Goal: Find specific page/section: Find specific page/section

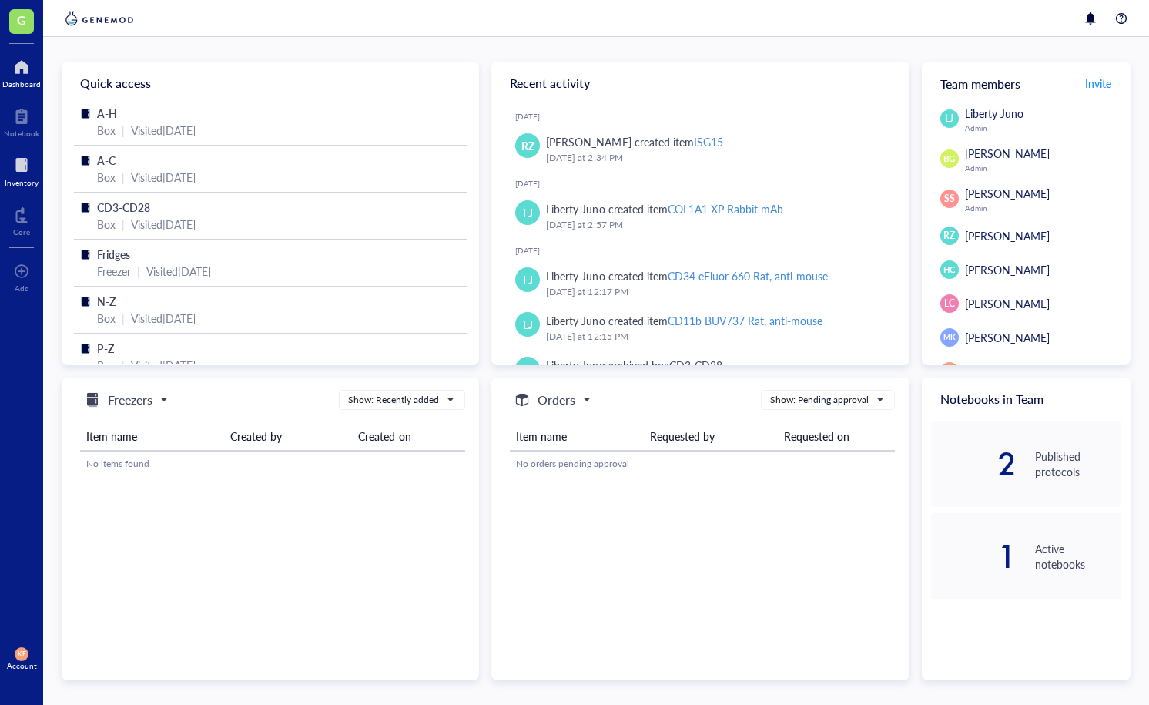
click at [24, 169] on div at bounding box center [22, 165] width 34 height 25
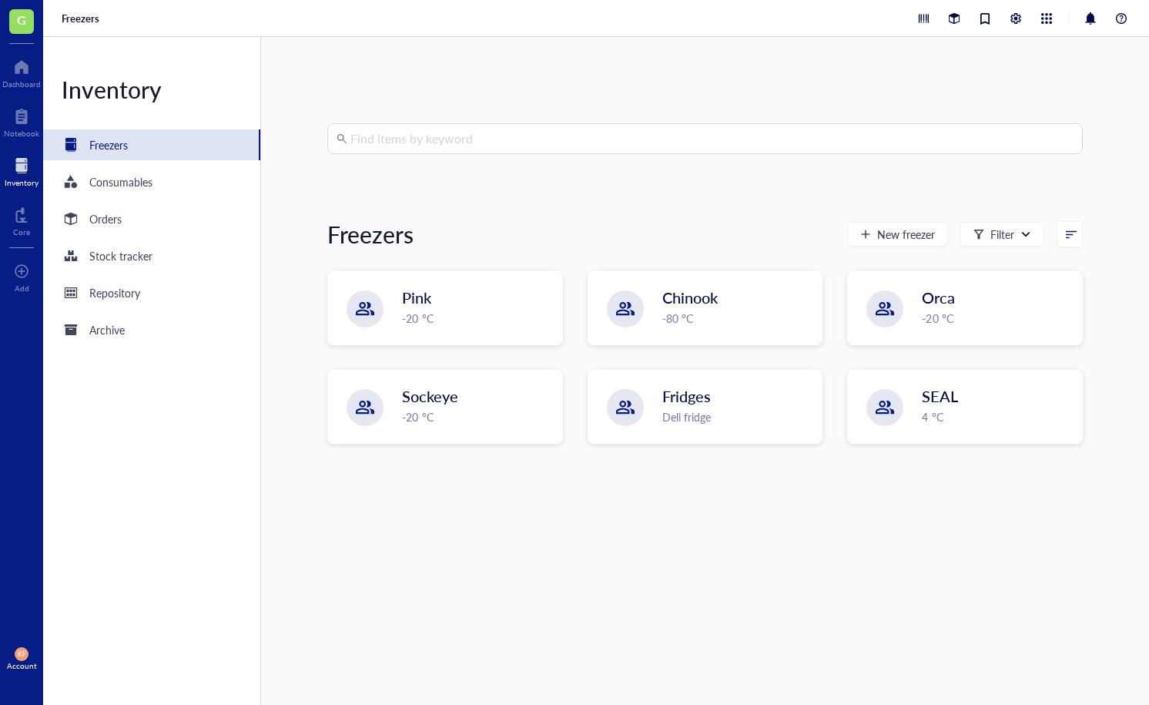
click at [420, 143] on input "search" at bounding box center [711, 138] width 723 height 29
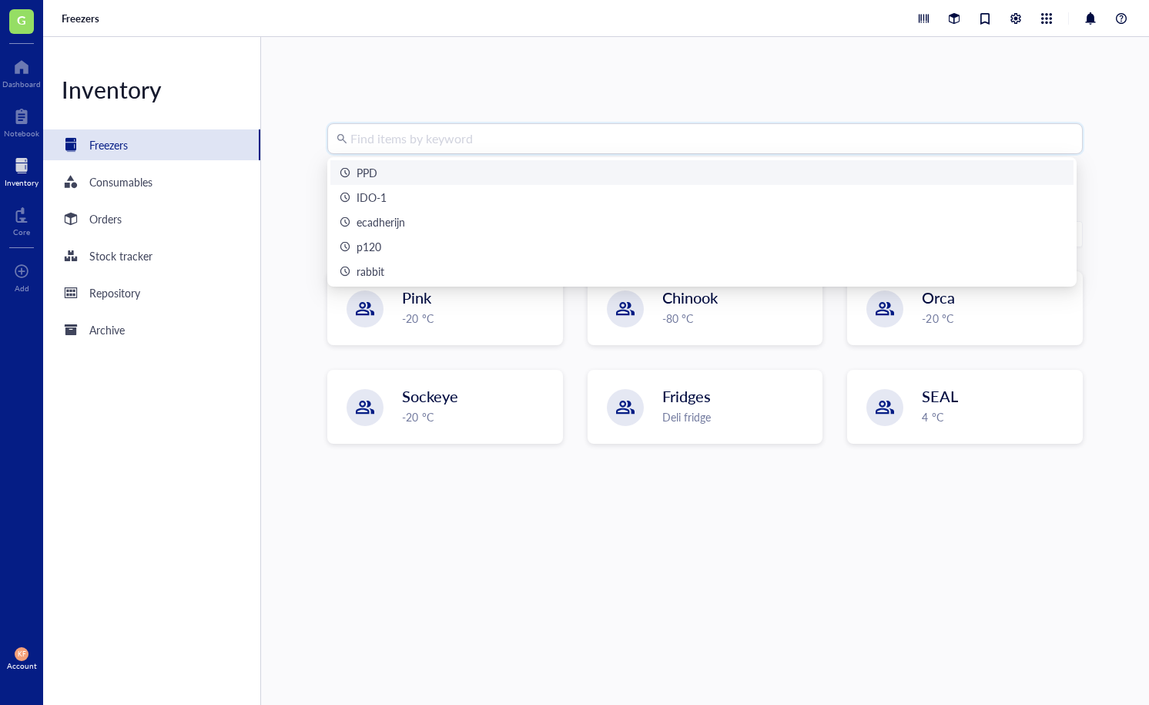
type input "c"
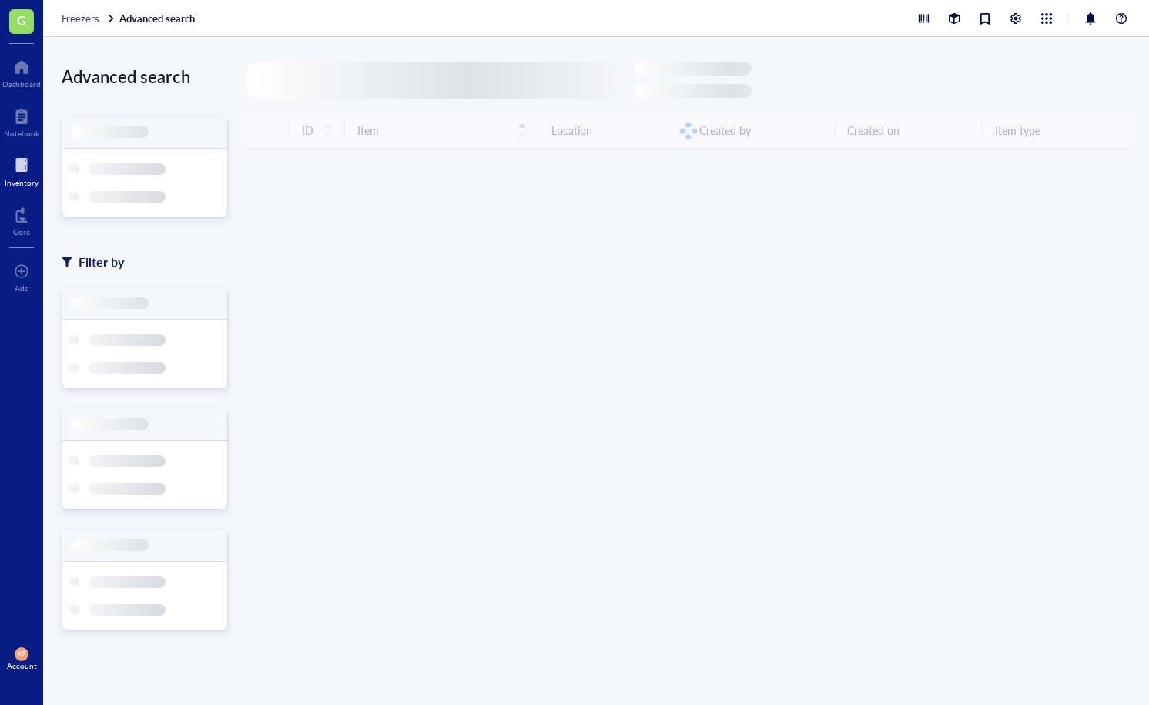
click at [392, 85] on div at bounding box center [431, 80] width 370 height 37
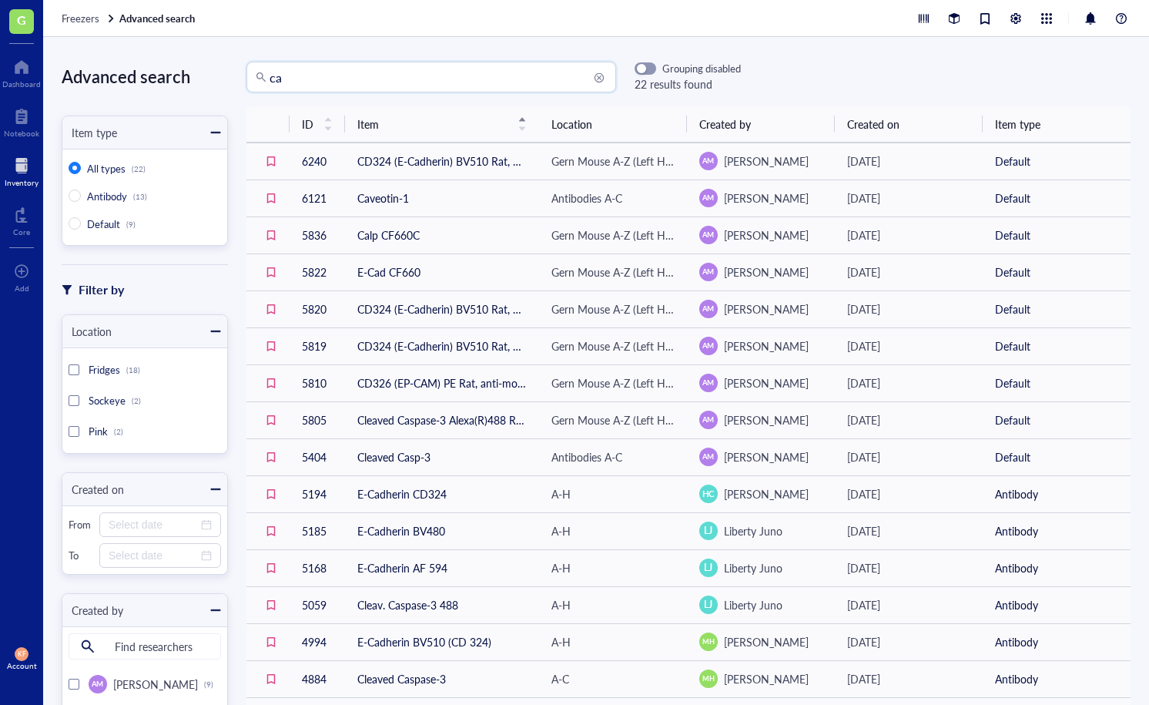
click at [390, 86] on input "ca" at bounding box center [438, 76] width 337 height 29
type input "cad"
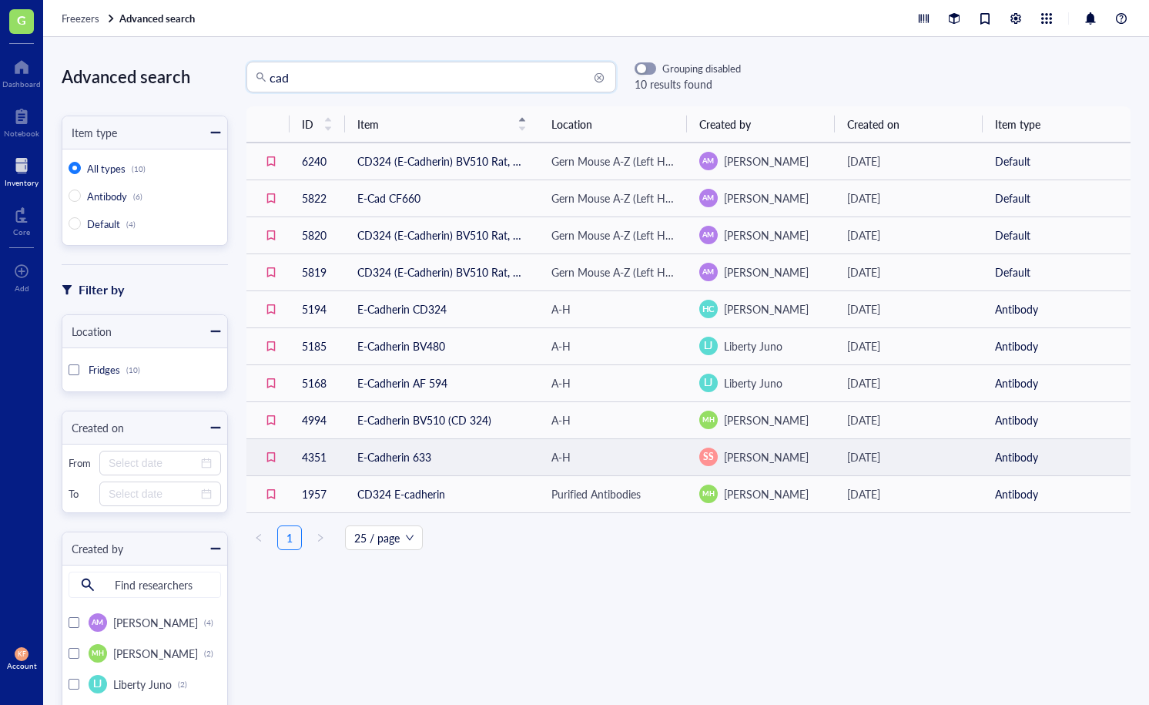
click at [382, 464] on td "E-Cadherin 633" at bounding box center [442, 456] width 194 height 37
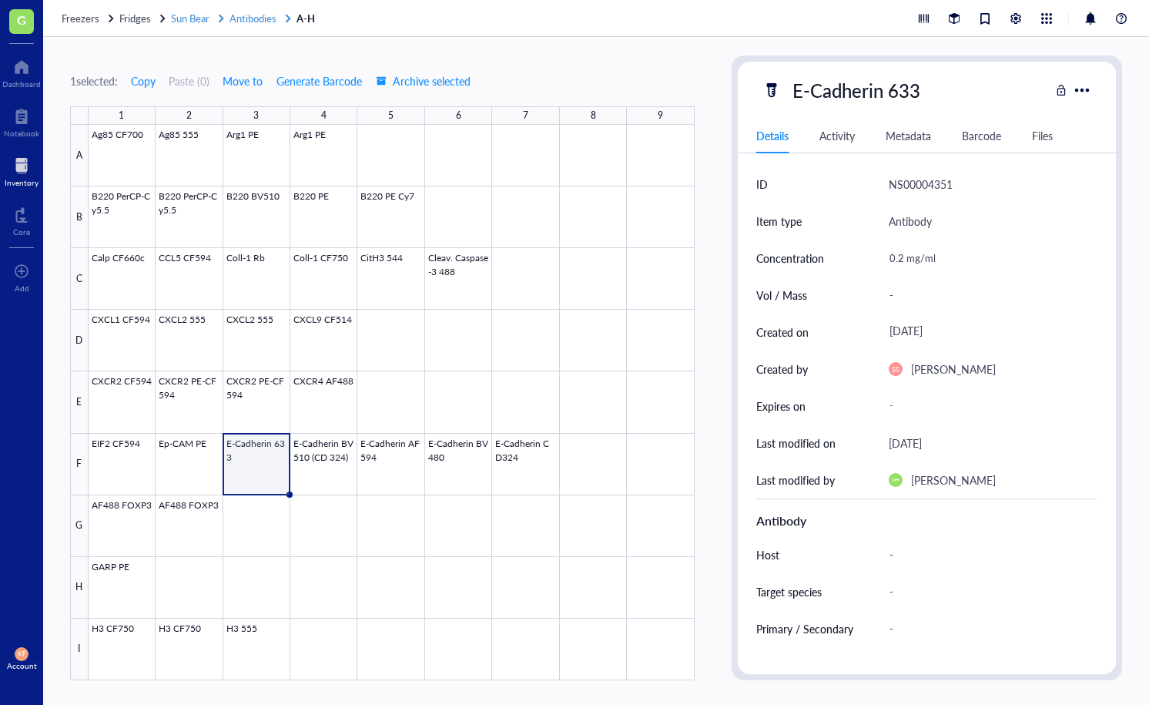
click at [186, 18] on span "Sun Bear" at bounding box center [190, 18] width 39 height 15
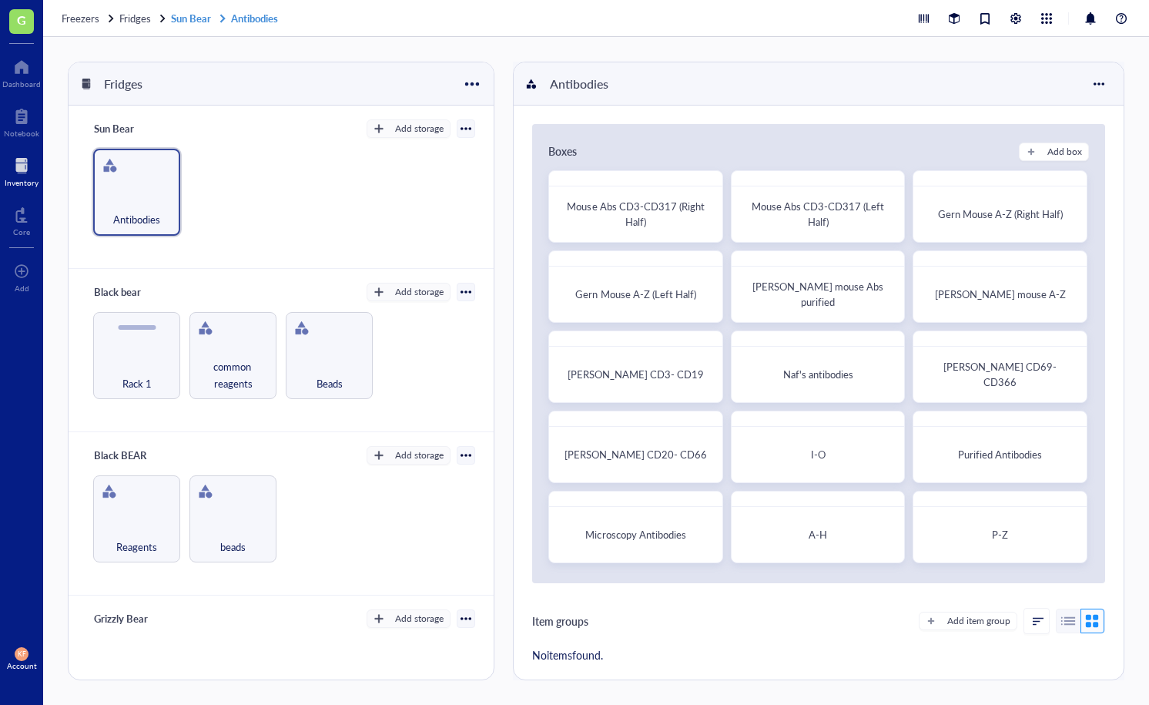
click at [257, 14] on link "Sun Bear Antibodies" at bounding box center [226, 19] width 110 height 14
